Goal: Contribute content: Contribute content

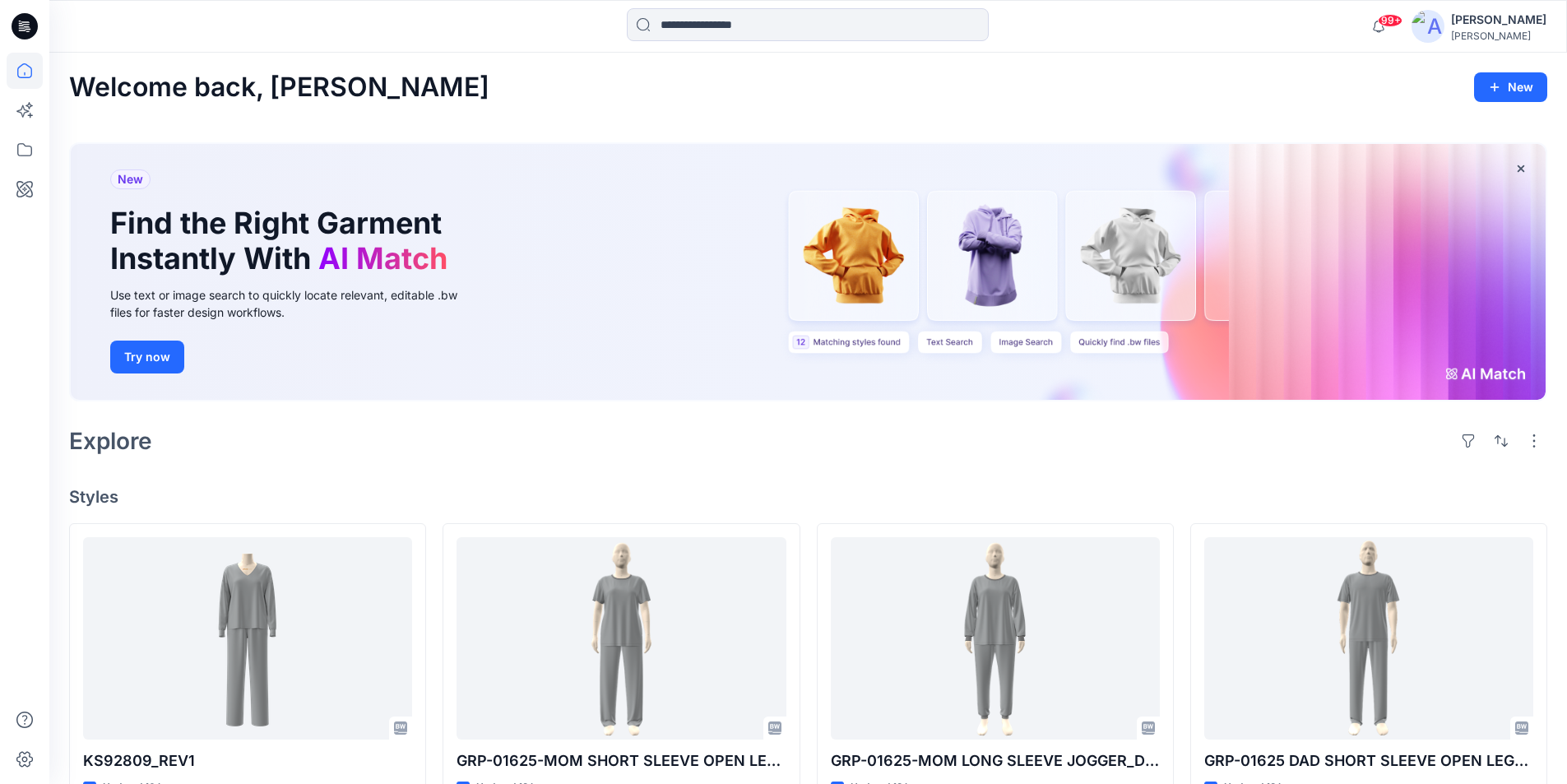
click at [24, 23] on icon at bounding box center [25, 22] width 8 height 1
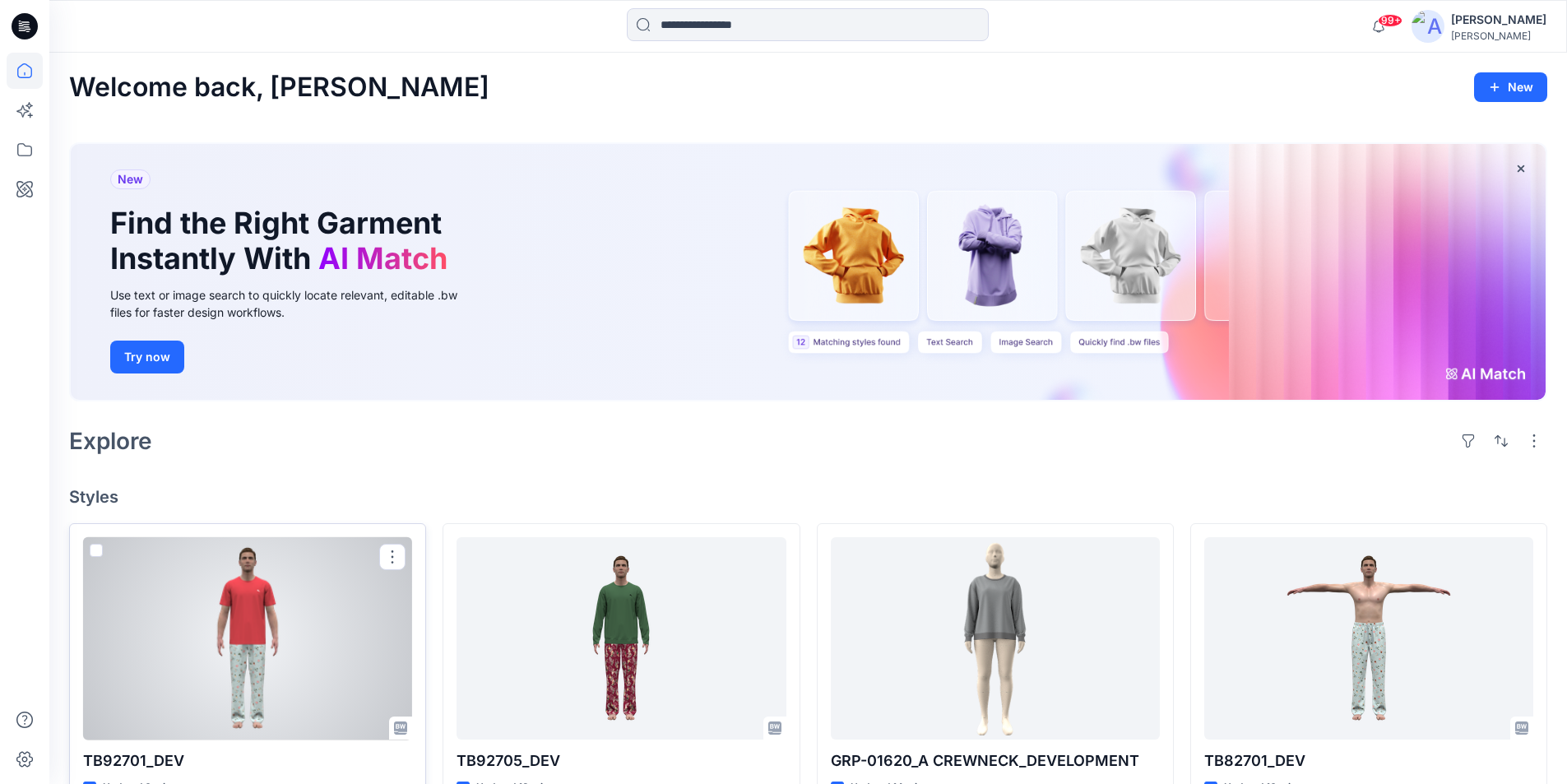
scroll to position [83, 0]
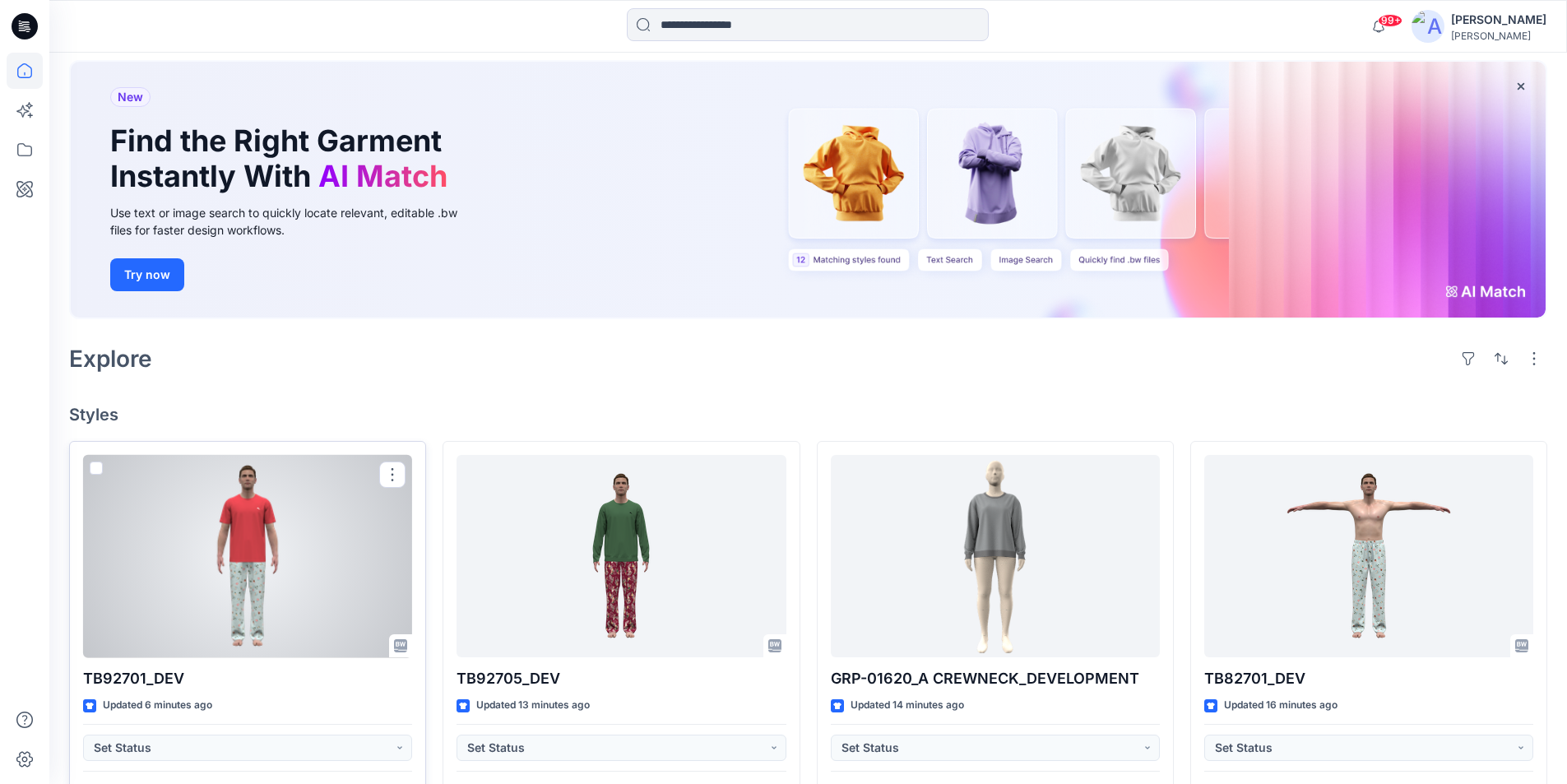
click at [237, 551] on div at bounding box center [247, 556] width 329 height 203
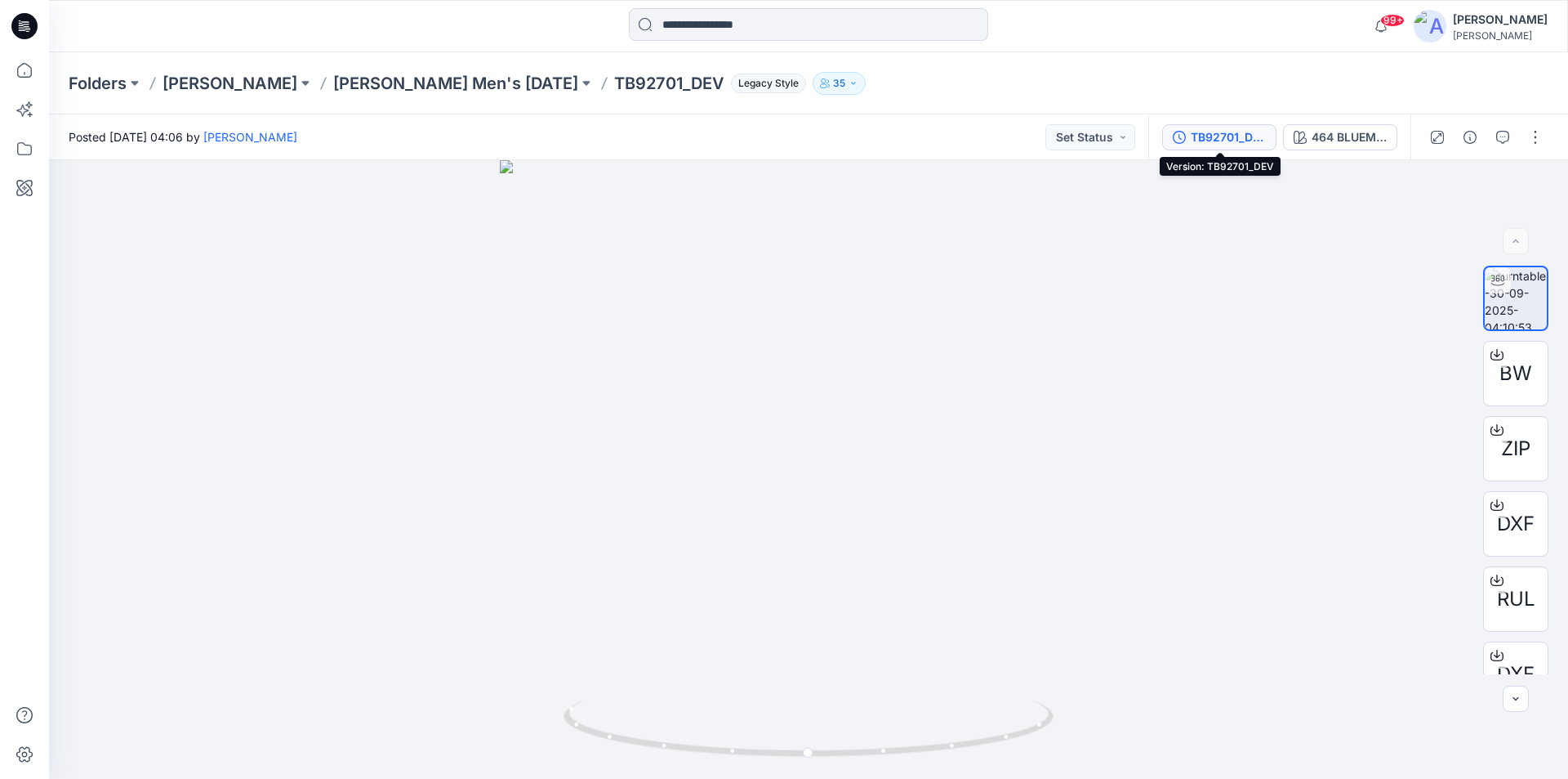
click at [1244, 133] on div "TB92701_DEV" at bounding box center [1228, 136] width 76 height 18
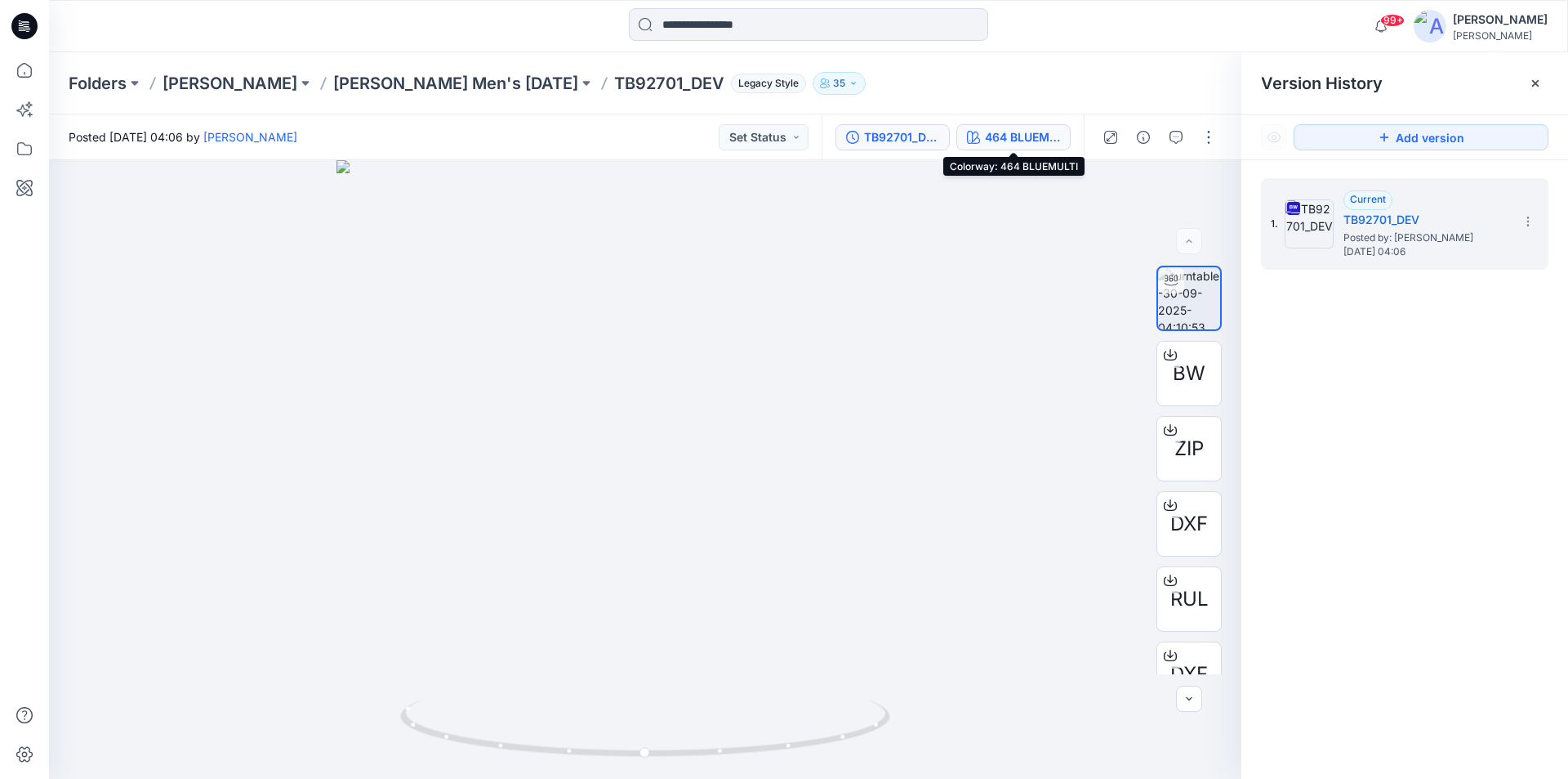
click at [1036, 137] on div "464 BLUEMULTI" at bounding box center [1022, 136] width 76 height 18
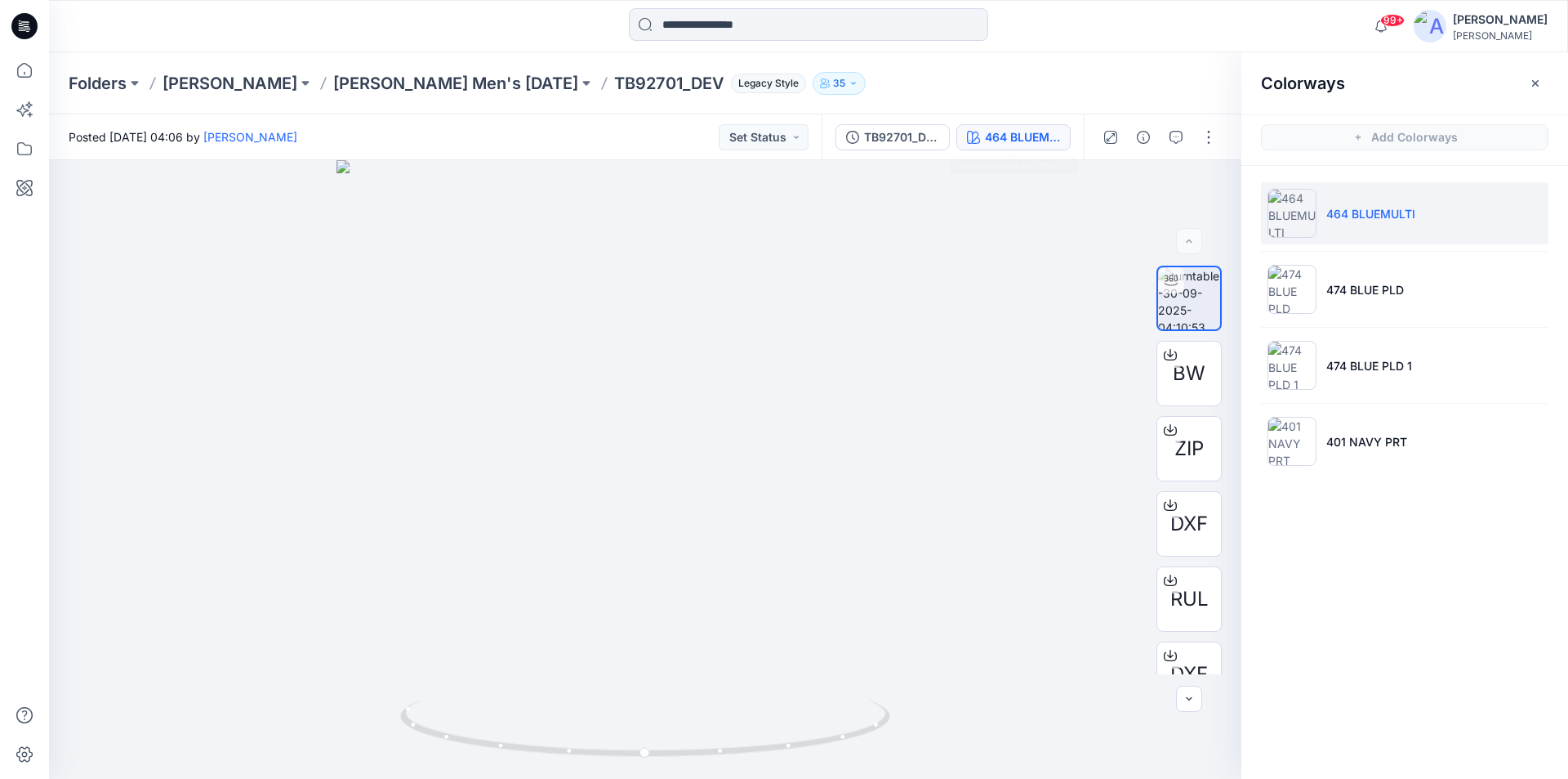
drag, startPoint x: 19, startPoint y: 18, endPoint x: 45, endPoint y: 2, distance: 30.5
click at [19, 18] on icon at bounding box center [24, 26] width 26 height 26
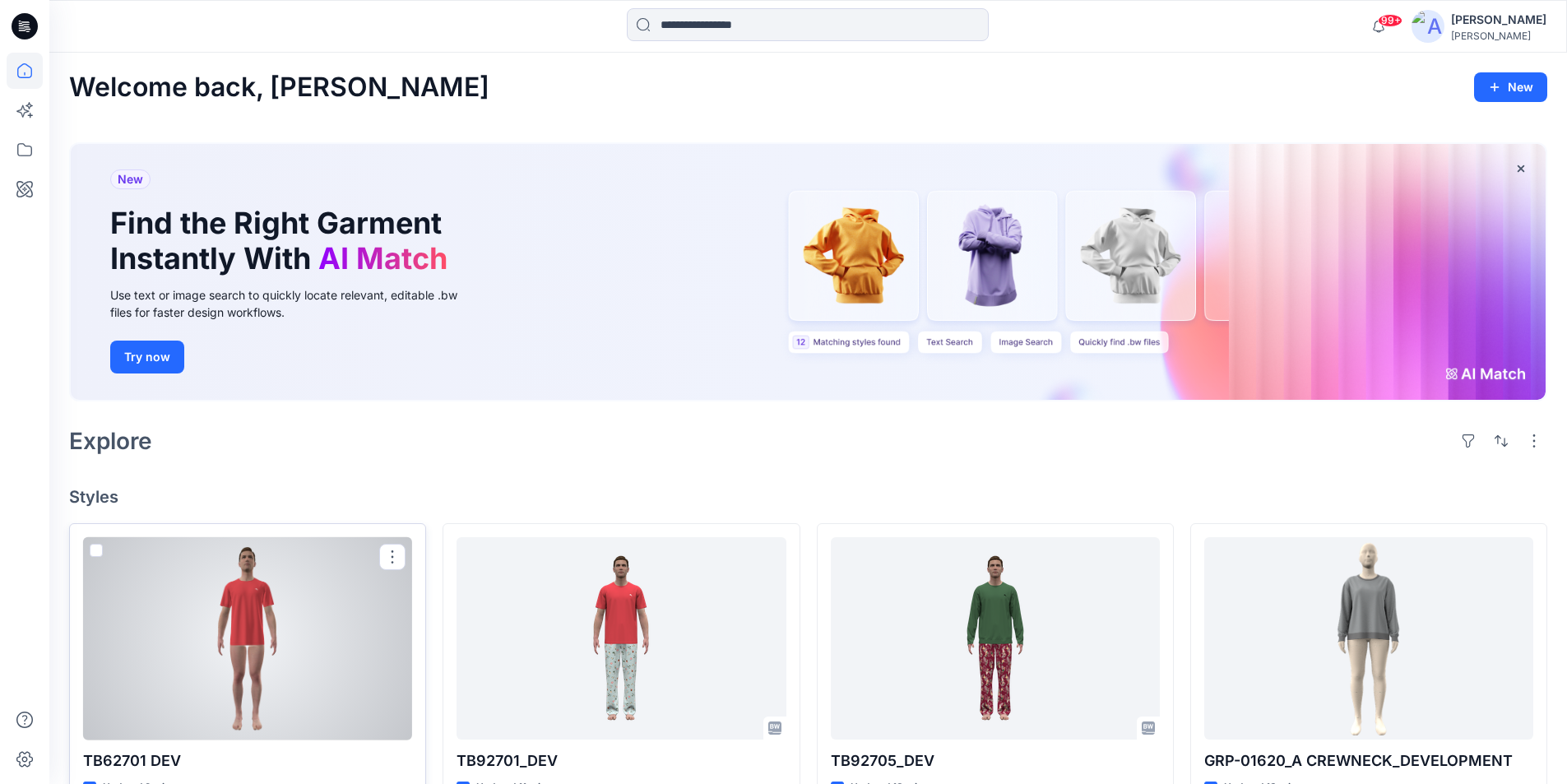
click at [294, 674] on div at bounding box center [247, 638] width 329 height 203
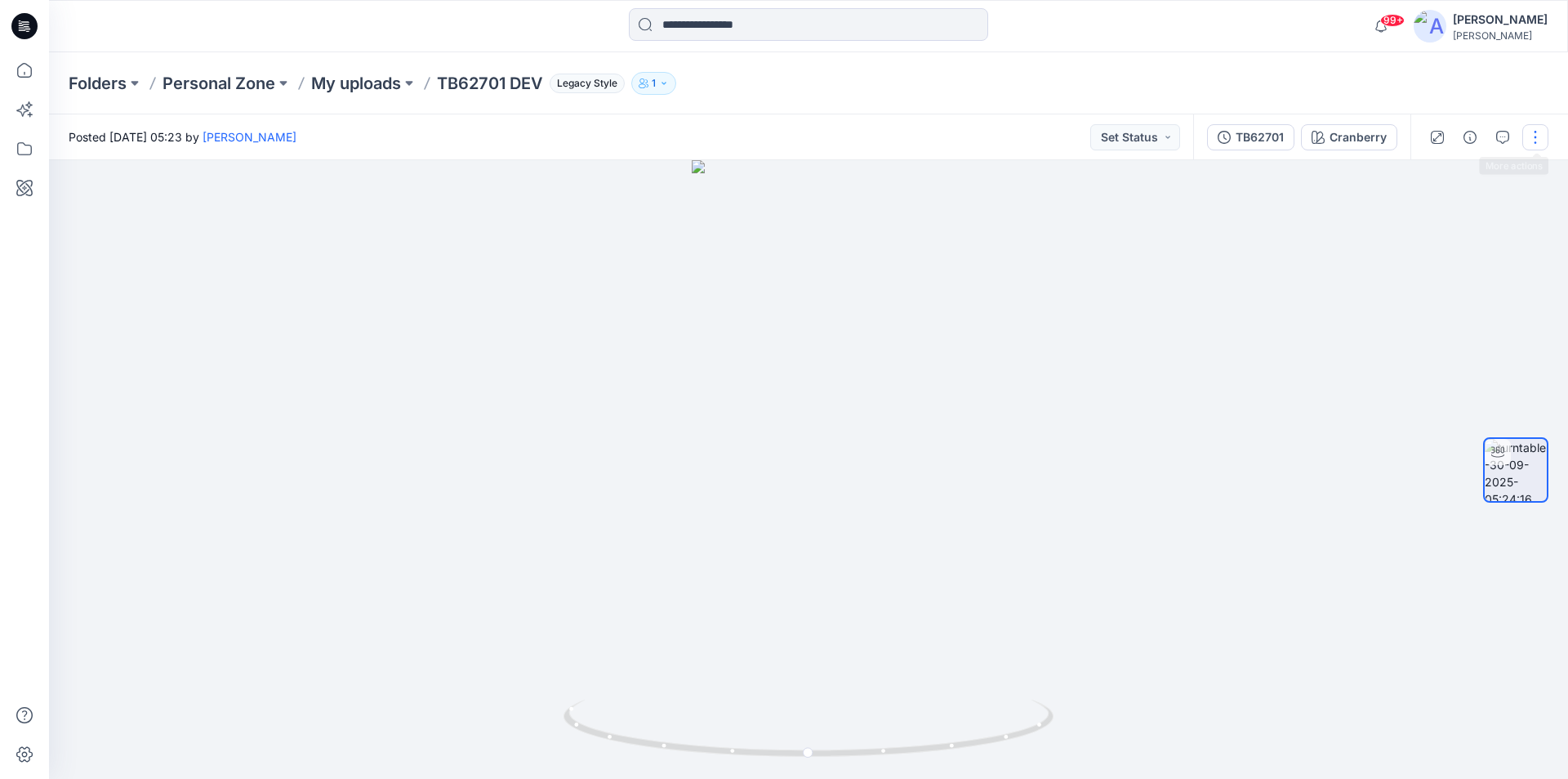
click at [1538, 141] on button "button" at bounding box center [1535, 137] width 26 height 26
click at [1431, 181] on p "Edit" at bounding box center [1432, 175] width 21 height 17
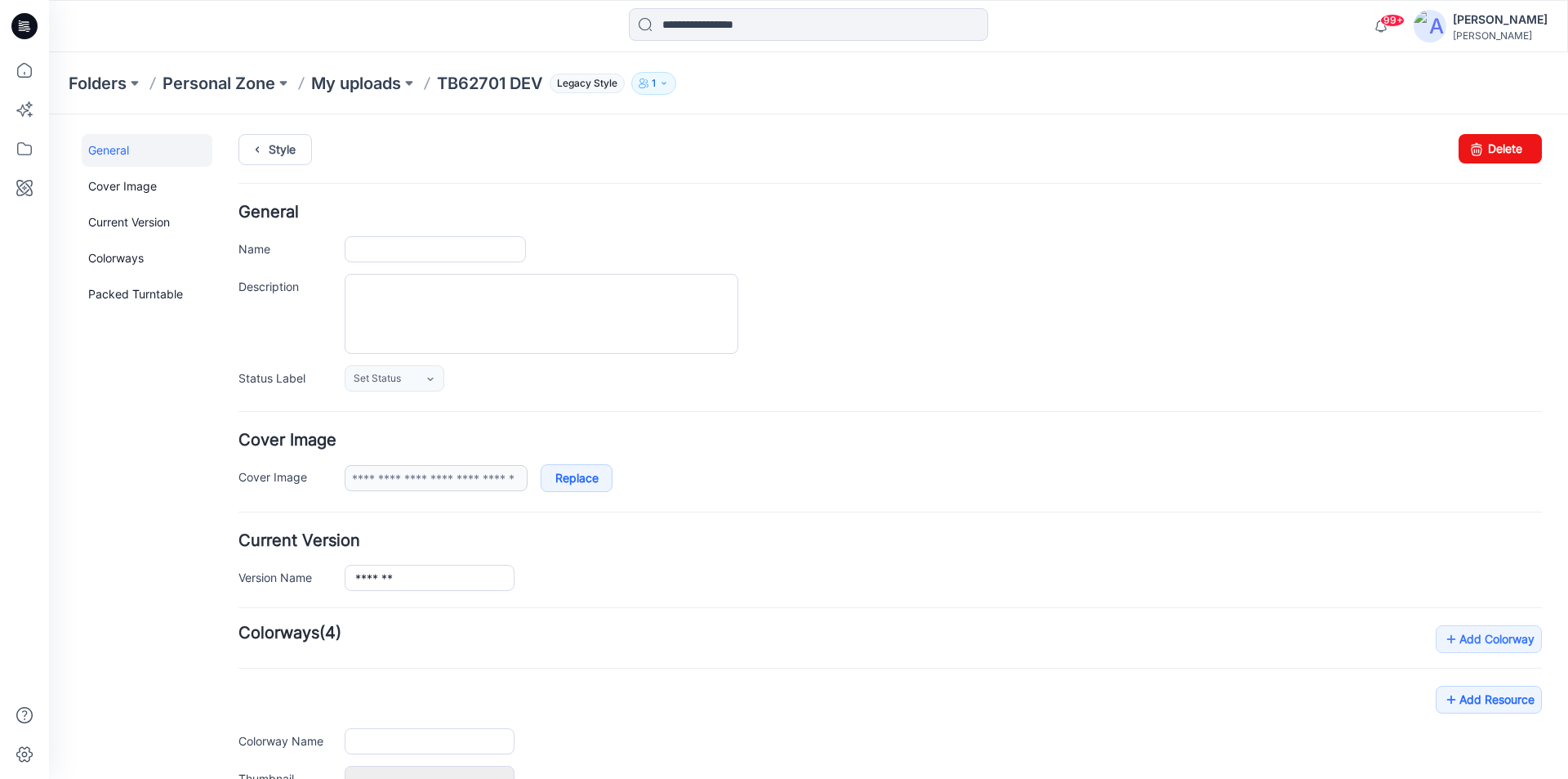
type input "**********"
type input "*********"
type input "**********"
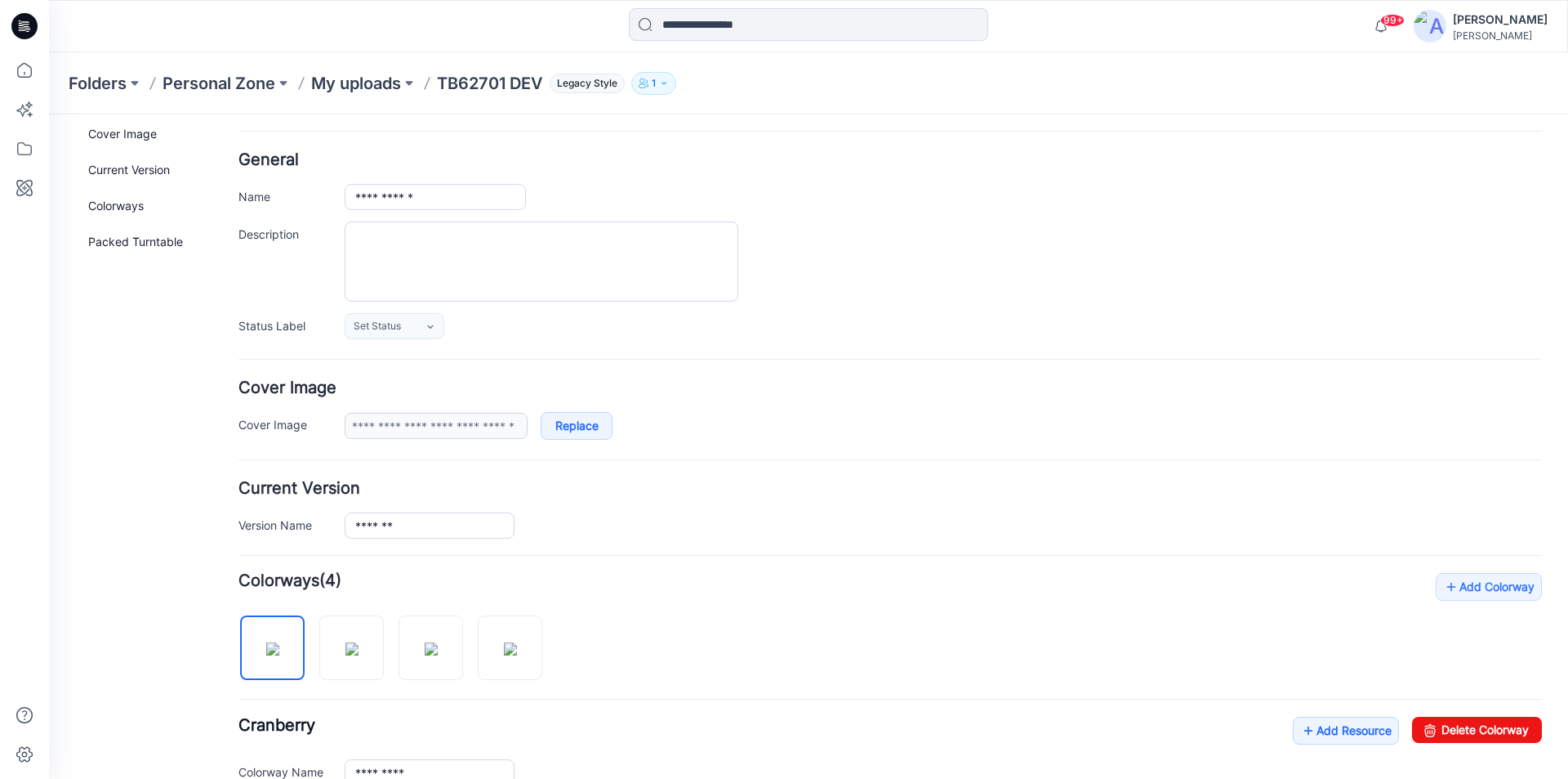
scroll to position [82, 0]
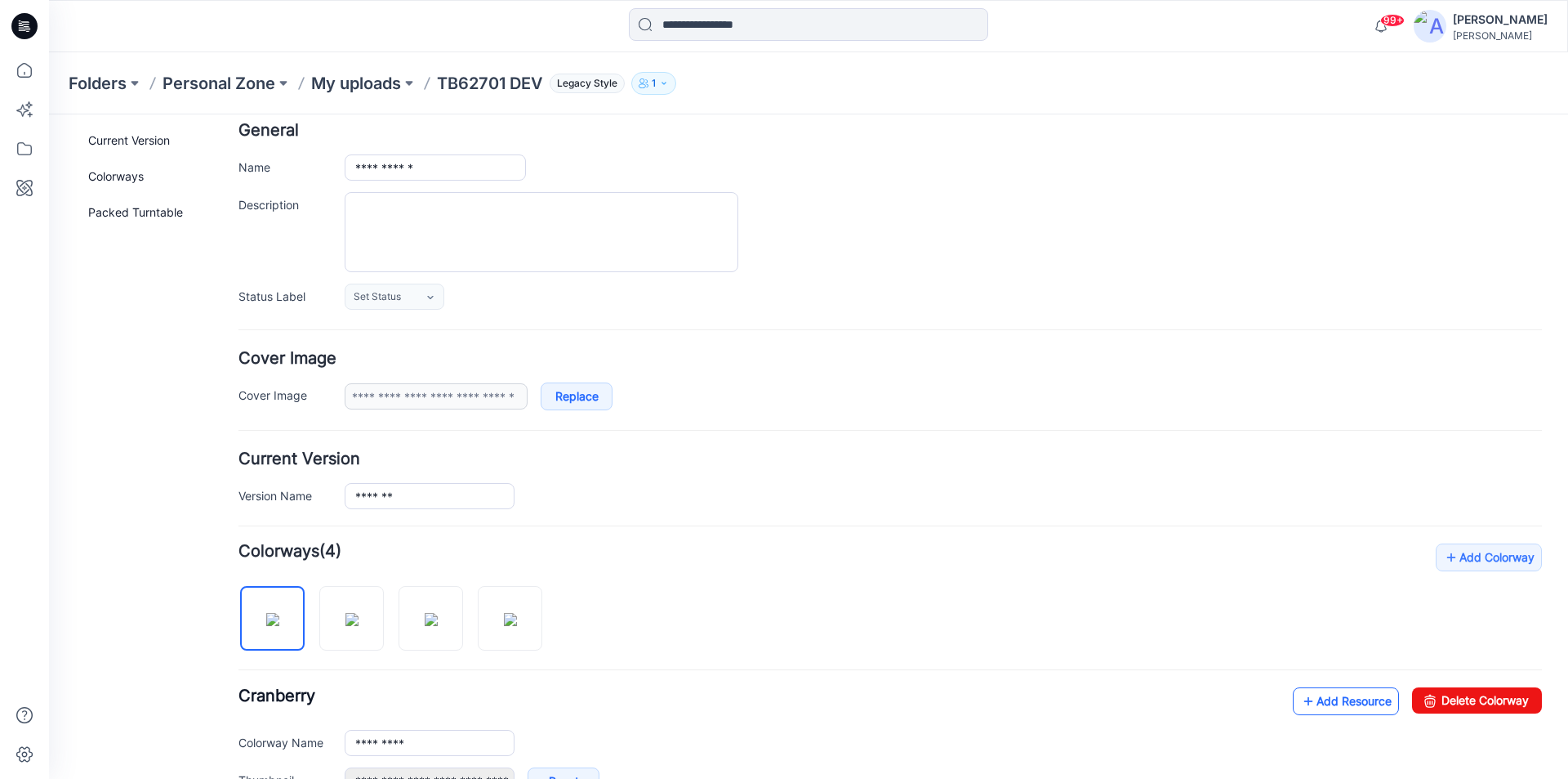
click at [1337, 695] on link "Add Resource" at bounding box center [1346, 701] width 106 height 28
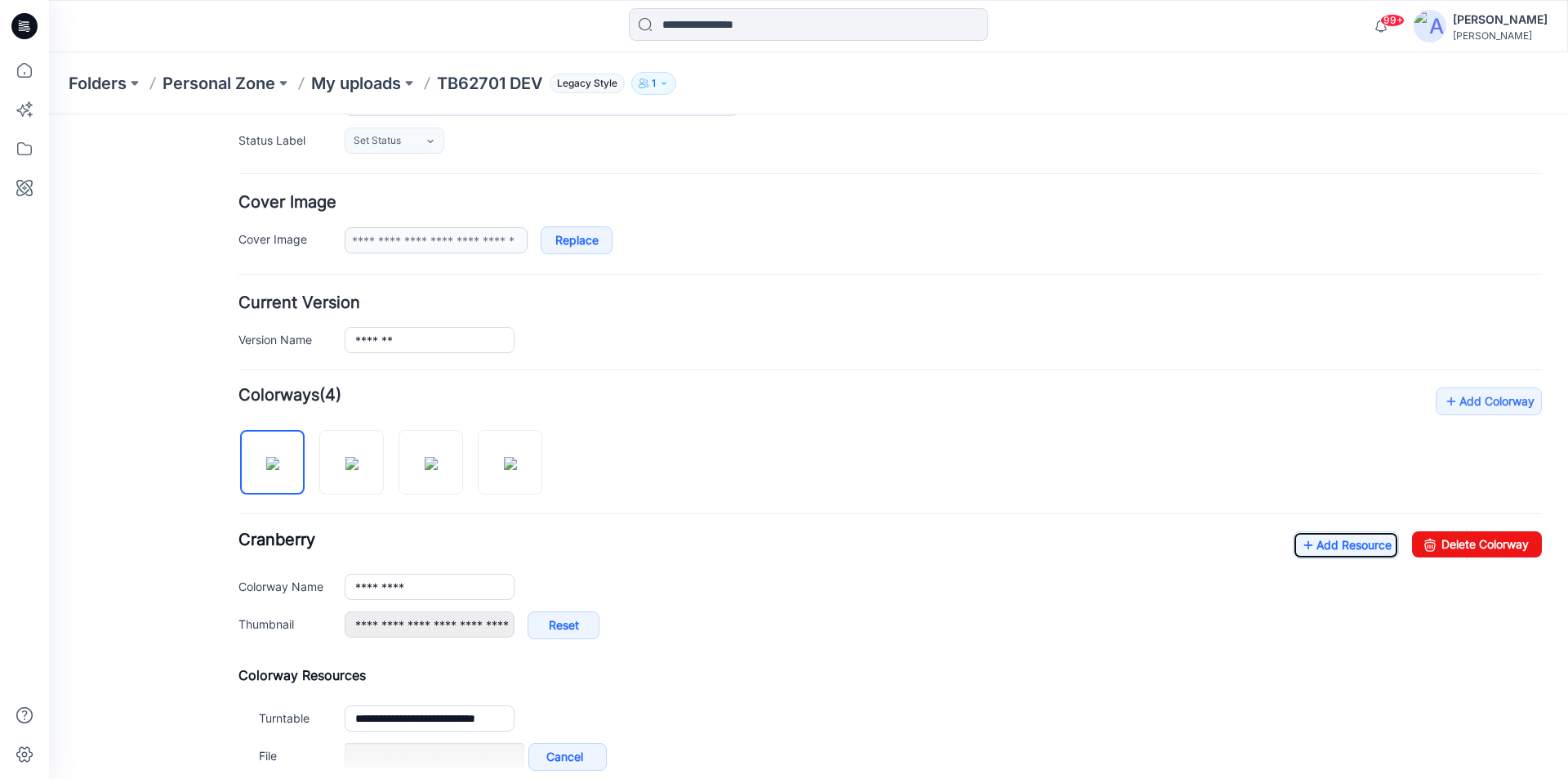
scroll to position [245, 0]
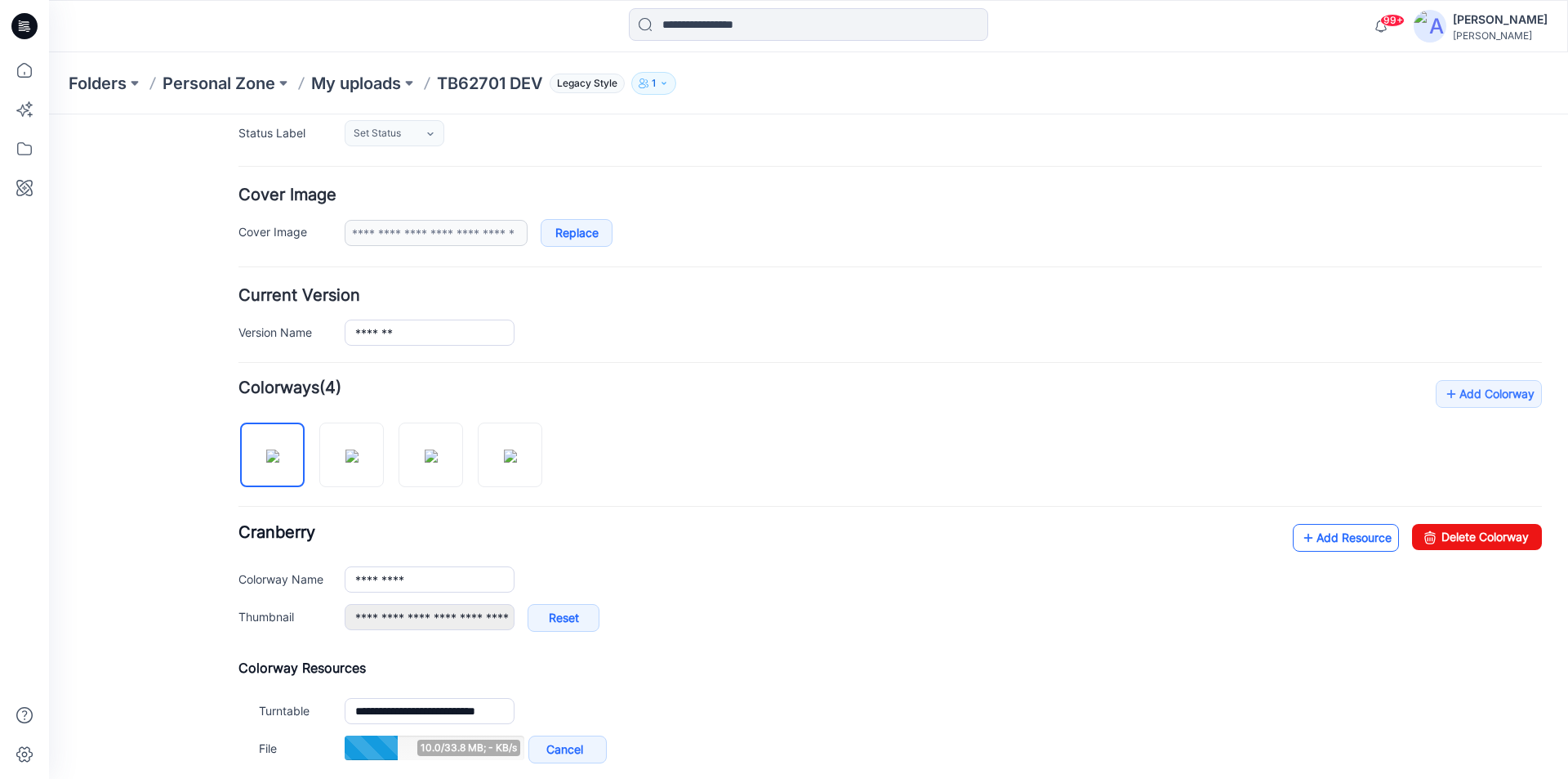
click at [1335, 537] on link "Add Resource" at bounding box center [1346, 537] width 106 height 28
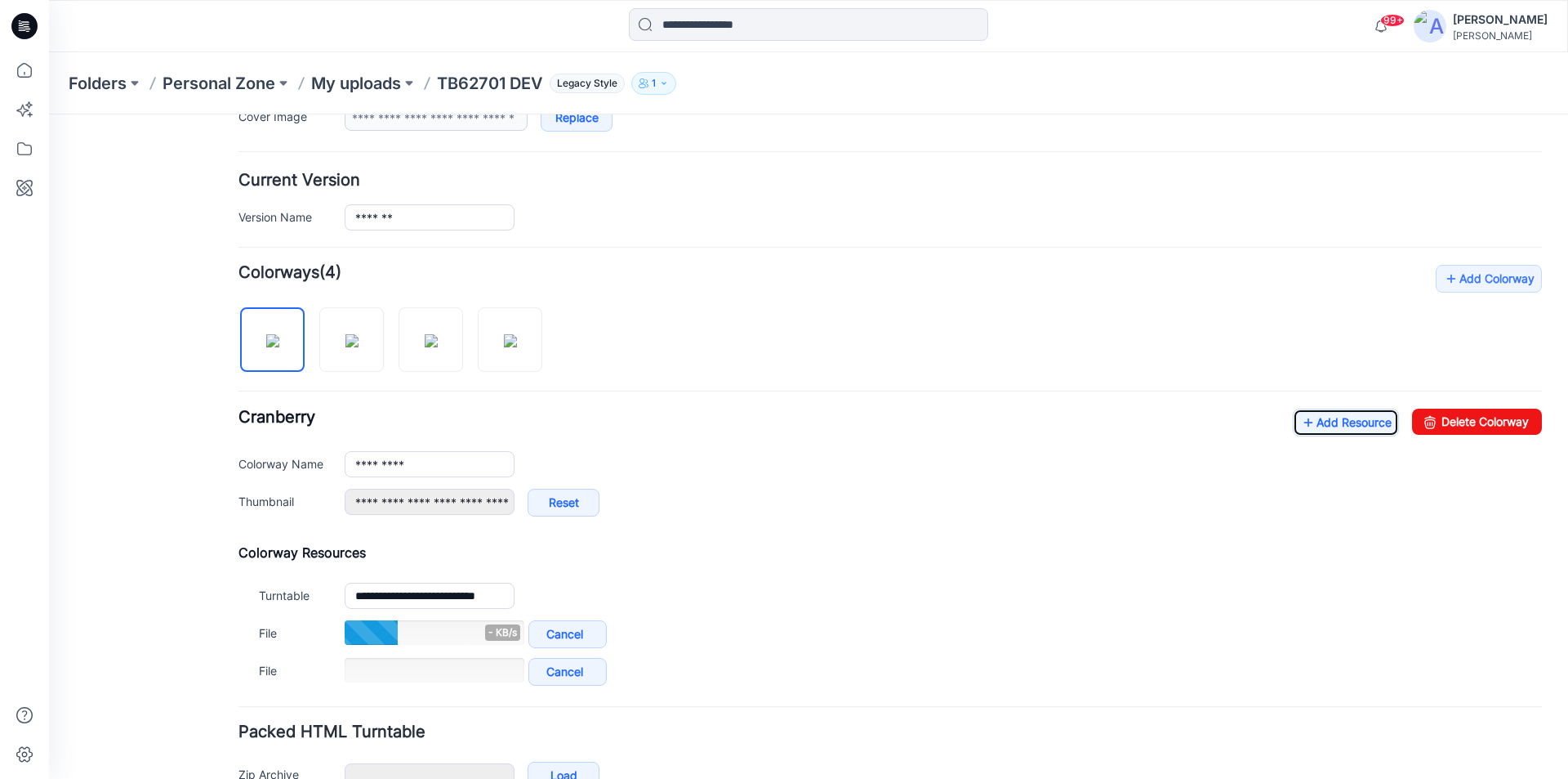
scroll to position [458, 0]
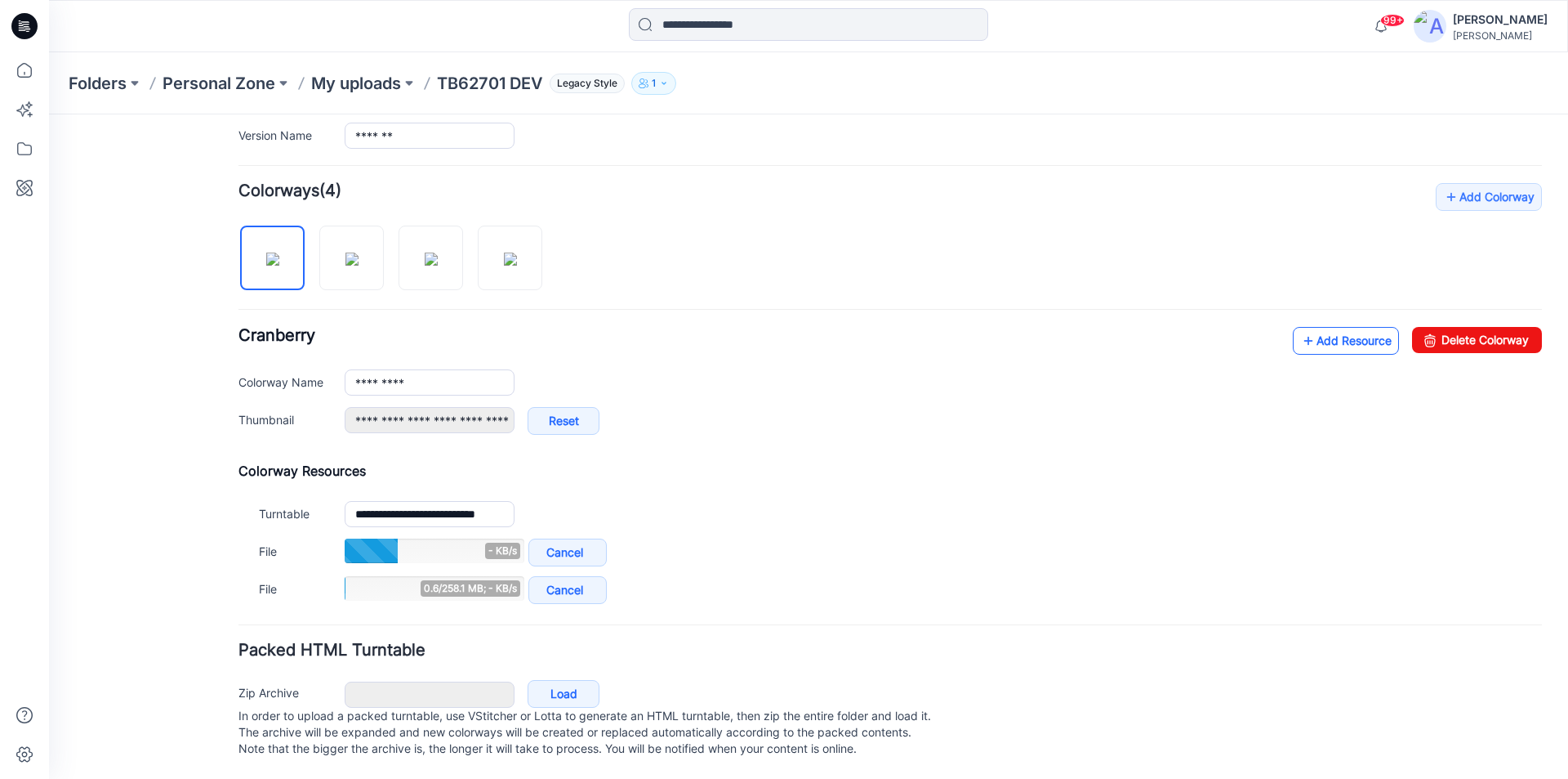
click at [1354, 332] on link "Add Resource" at bounding box center [1346, 341] width 106 height 28
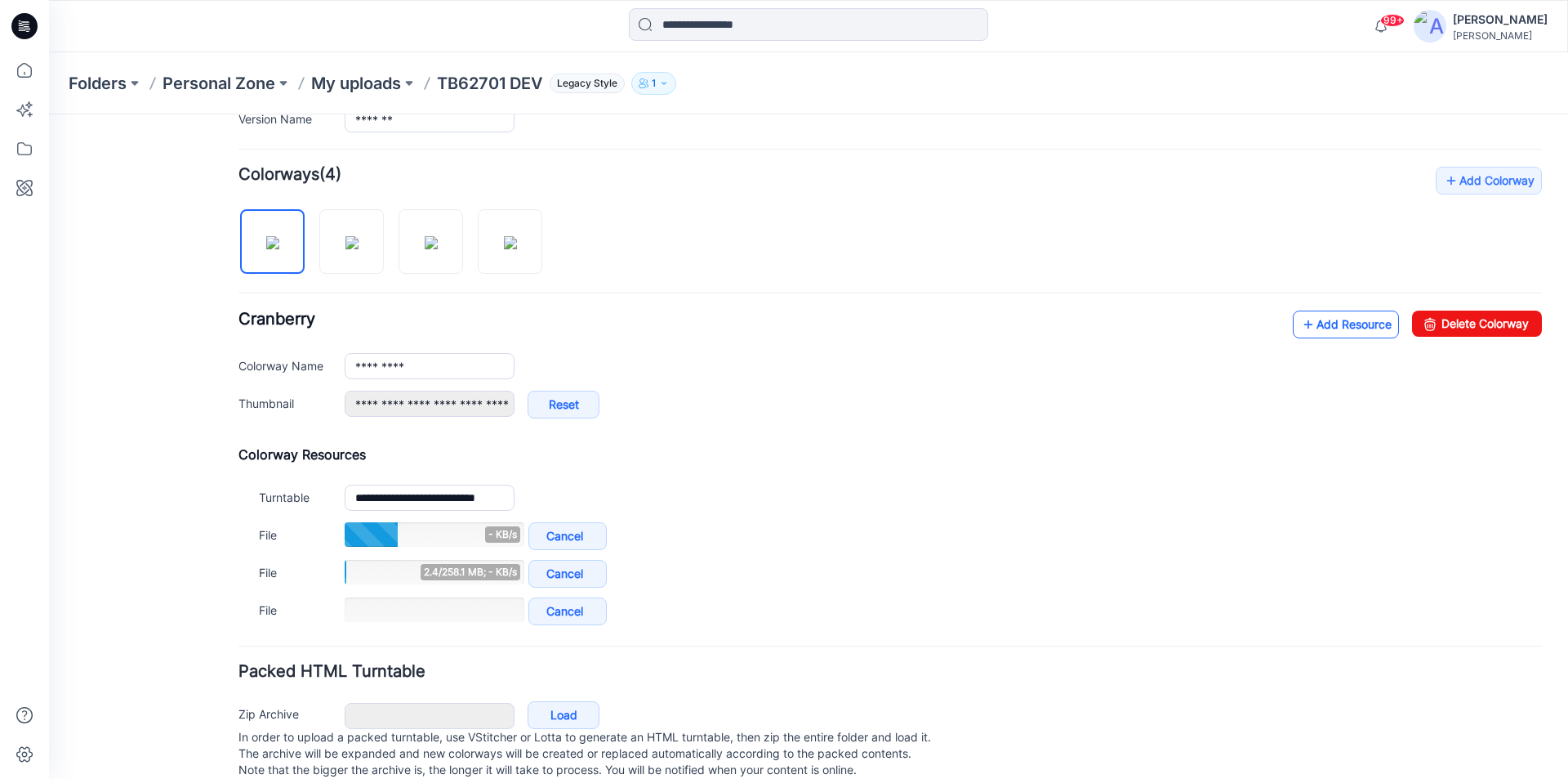
click at [1352, 332] on link "Add Resource" at bounding box center [1346, 325] width 106 height 28
click at [1344, 330] on link "Add Resource" at bounding box center [1346, 325] width 106 height 28
